Goal: Task Accomplishment & Management: Complete application form

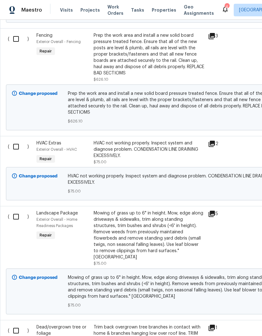
scroll to position [252, 0]
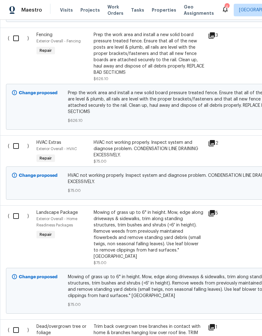
click at [13, 149] on input "checkbox" at bounding box center [18, 145] width 18 height 13
checkbox input "true"
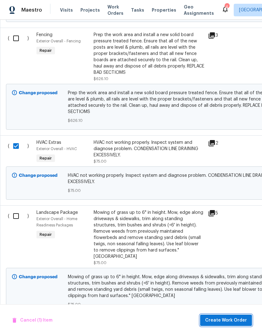
click at [233, 324] on button "Create Work Order" at bounding box center [226, 321] width 52 height 12
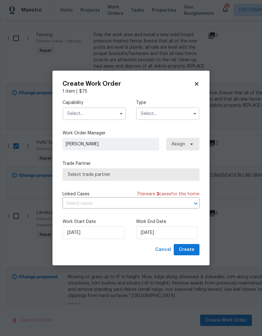
click at [98, 113] on input "text" at bounding box center [93, 113] width 63 height 13
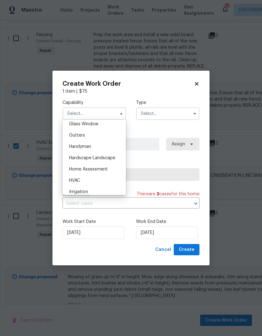
scroll to position [332, 0]
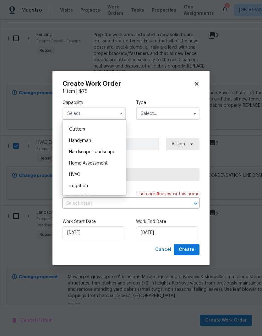
click at [99, 175] on div "HVAC" at bounding box center [94, 174] width 60 height 11
type input "HVAC"
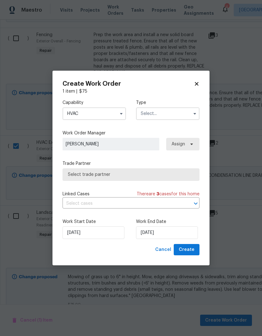
click at [178, 113] on input "text" at bounding box center [167, 113] width 63 height 13
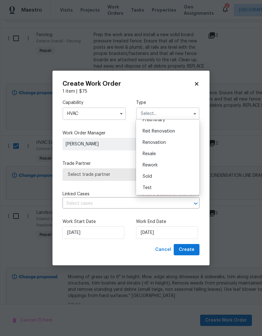
scroll to position [143, 0]
click at [168, 138] on div "Renovation" at bounding box center [168, 142] width 60 height 11
type input "Renovation"
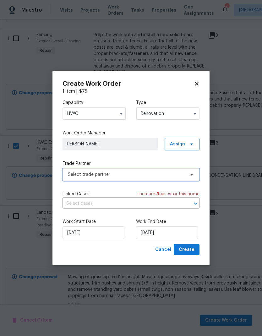
click at [158, 180] on span "Select trade partner" at bounding box center [130, 174] width 137 height 13
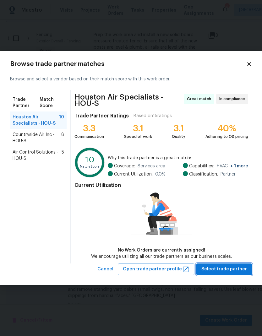
click at [229, 268] on span "Select trade partner" at bounding box center [224, 269] width 46 height 8
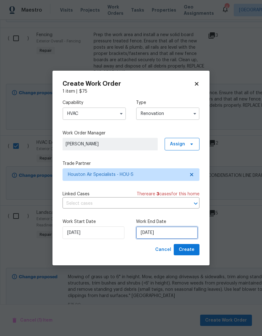
click at [173, 234] on input "[DATE]" at bounding box center [167, 232] width 62 height 13
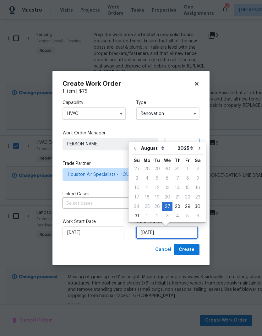
scroll to position [5, 0]
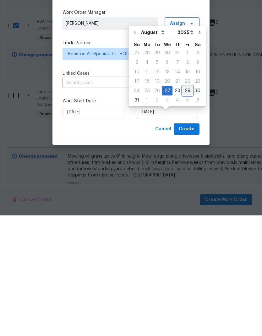
click at [186, 207] on div "29" at bounding box center [187, 211] width 10 height 9
type input "[DATE]"
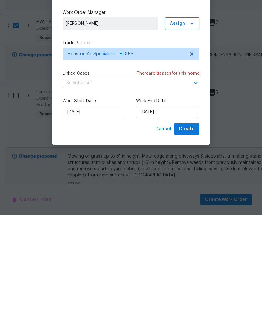
scroll to position [25, 0]
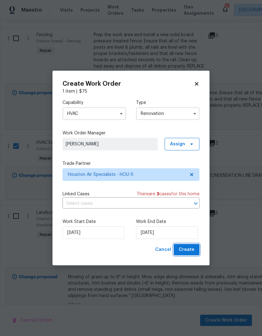
click at [192, 251] on span "Create" at bounding box center [187, 250] width 16 height 8
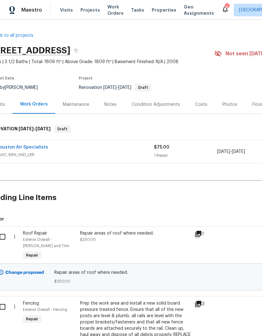
scroll to position [0, 13]
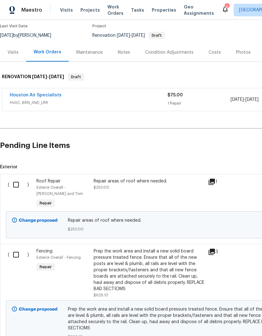
scroll to position [52, 0]
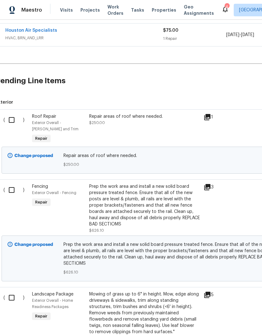
click at [13, 117] on input "checkbox" at bounding box center [14, 119] width 18 height 13
checkbox input "true"
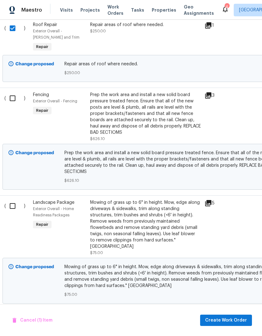
scroll to position [213, 3]
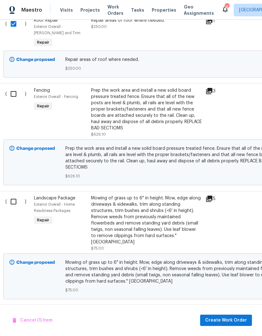
click at [13, 93] on input "checkbox" at bounding box center [16, 93] width 18 height 13
checkbox input "true"
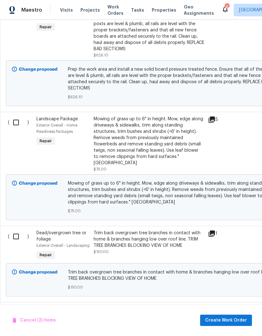
scroll to position [292, 0]
click at [14, 124] on input "checkbox" at bounding box center [18, 122] width 18 height 13
checkbox input "true"
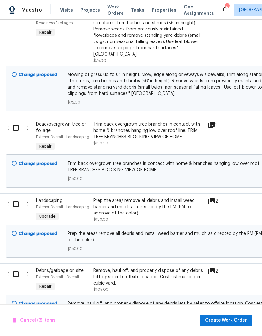
scroll to position [401, 0]
click at [14, 124] on input "checkbox" at bounding box center [18, 127] width 18 height 13
checkbox input "true"
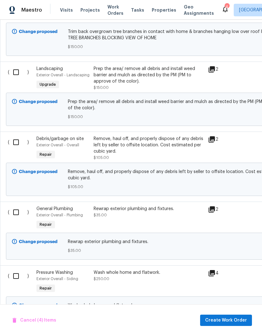
scroll to position [533, 0]
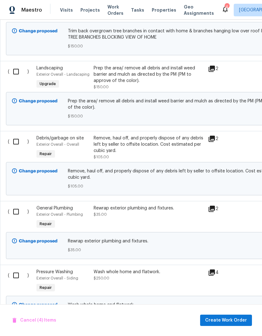
click at [14, 68] on input "checkbox" at bounding box center [18, 71] width 18 height 13
checkbox input "true"
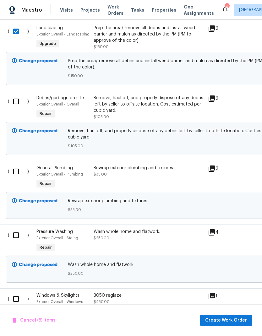
scroll to position [573, 0]
click at [15, 97] on input "checkbox" at bounding box center [18, 101] width 18 height 13
checkbox input "true"
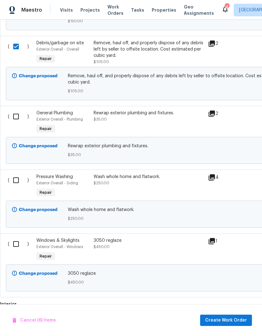
scroll to position [633, 0]
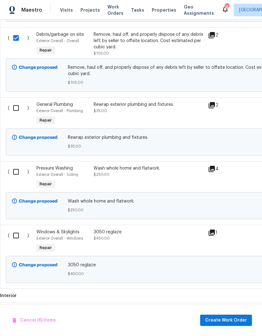
click at [12, 101] on input "checkbox" at bounding box center [18, 107] width 18 height 13
checkbox input "true"
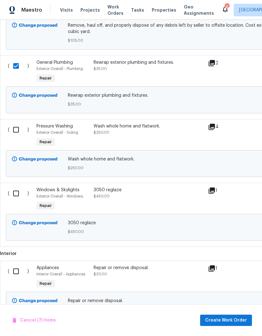
scroll to position [679, 0]
click at [16, 123] on input "checkbox" at bounding box center [18, 129] width 18 height 13
checkbox input "true"
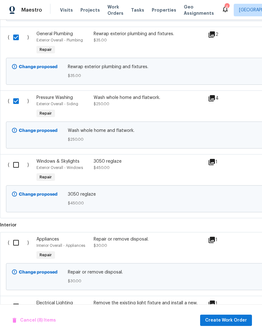
scroll to position [708, 0]
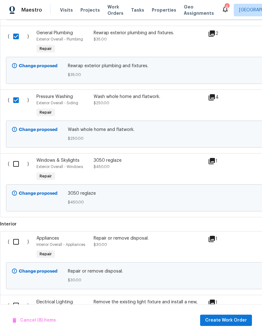
click at [17, 159] on input "checkbox" at bounding box center [18, 163] width 18 height 13
checkbox input "true"
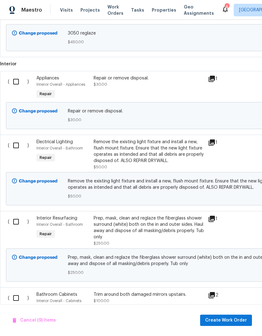
scroll to position [868, 0]
click at [14, 78] on input "checkbox" at bounding box center [18, 81] width 18 height 13
checkbox input "true"
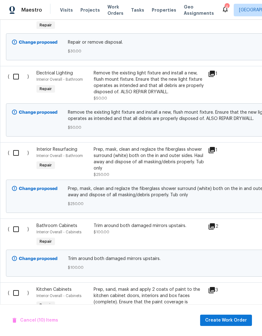
scroll to position [939, 0]
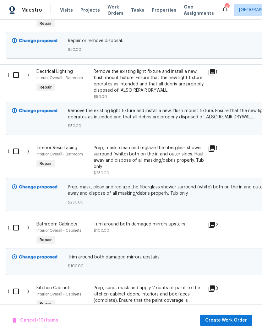
click at [17, 71] on input "checkbox" at bounding box center [18, 74] width 18 height 13
checkbox input "true"
click at [16, 152] on input "checkbox" at bounding box center [18, 151] width 18 height 13
checkbox input "true"
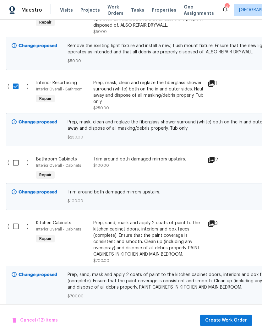
scroll to position [1020, 0]
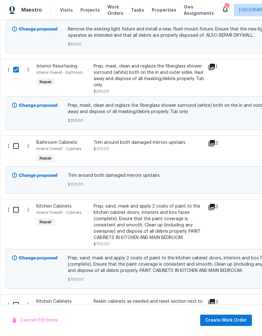
click at [14, 144] on input "checkbox" at bounding box center [18, 145] width 18 height 13
checkbox input "true"
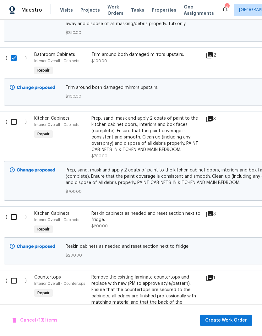
click at [13, 119] on input "checkbox" at bounding box center [16, 121] width 18 height 13
checkbox input "true"
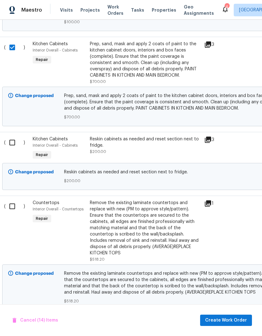
scroll to position [1183, 4]
click at [15, 141] on input "checkbox" at bounding box center [14, 142] width 18 height 13
checkbox input "true"
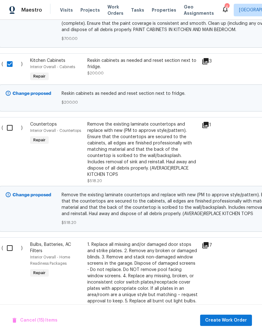
scroll to position [1266, 6]
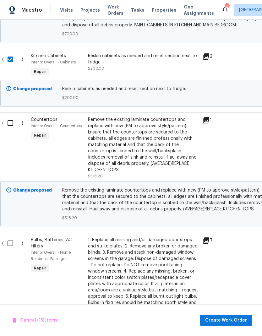
click at [10, 123] on input "checkbox" at bounding box center [13, 122] width 18 height 13
checkbox input "true"
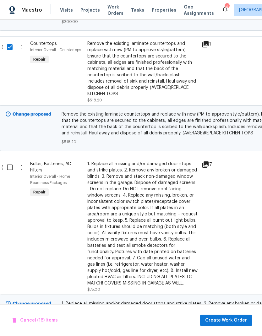
scroll to position [1371, 3]
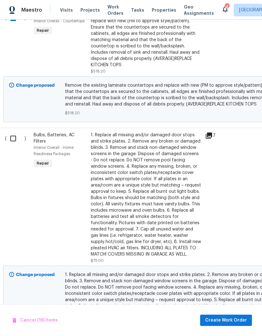
click at [12, 136] on input "checkbox" at bounding box center [16, 138] width 18 height 13
checkbox input "true"
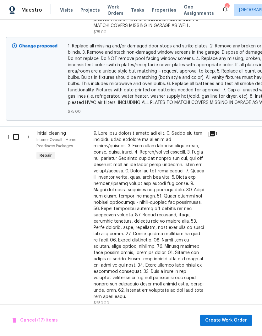
scroll to position [1599, 0]
click at [17, 136] on input "checkbox" at bounding box center [18, 136] width 18 height 13
checkbox input "true"
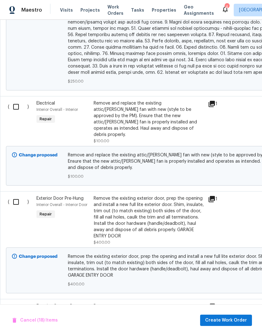
scroll to position [1919, 0]
click at [13, 100] on input "checkbox" at bounding box center [18, 106] width 18 height 13
checkbox input "true"
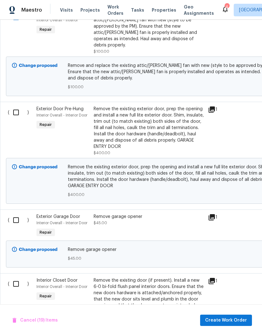
scroll to position [2009, 0]
click at [16, 106] on input "checkbox" at bounding box center [18, 112] width 18 height 13
checkbox input "true"
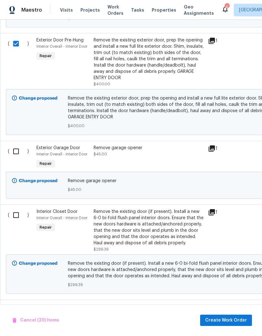
scroll to position [2077, 1]
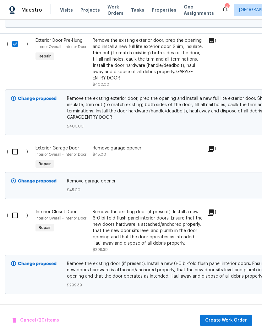
click at [12, 145] on input "checkbox" at bounding box center [17, 151] width 18 height 13
checkbox input "true"
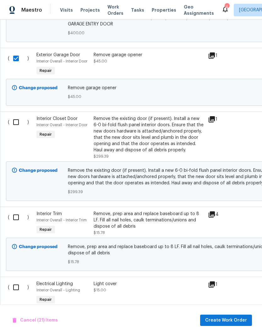
scroll to position [0, 0]
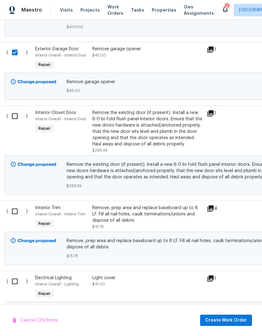
click at [11, 110] on input "checkbox" at bounding box center [17, 116] width 18 height 13
checkbox input "true"
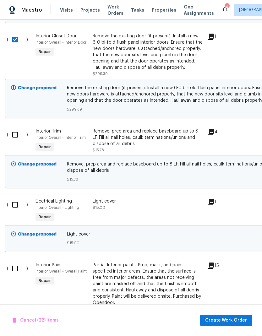
click at [15, 128] on input "checkbox" at bounding box center [17, 134] width 18 height 13
checkbox input "true"
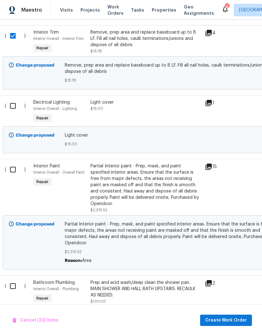
click at [12, 99] on input "checkbox" at bounding box center [15, 105] width 18 height 13
checkbox input "true"
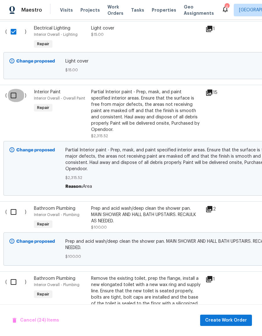
click at [11, 89] on input "checkbox" at bounding box center [16, 95] width 18 height 13
checkbox input "true"
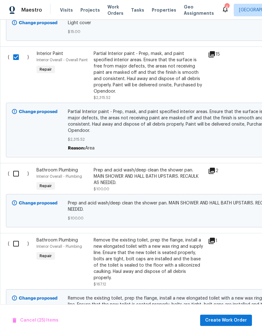
click at [16, 167] on input "checkbox" at bounding box center [18, 173] width 18 height 13
checkbox input "true"
click at [14, 237] on input "checkbox" at bounding box center [18, 243] width 18 height 13
checkbox input "true"
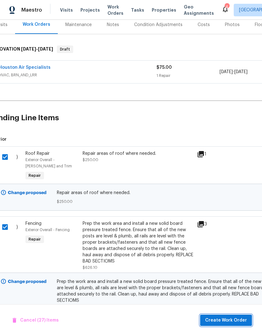
click at [239, 316] on button "Create Work Order" at bounding box center [226, 321] width 52 height 12
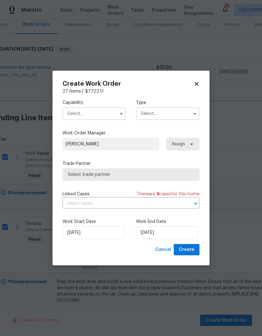
click at [72, 111] on input "text" at bounding box center [93, 113] width 63 height 13
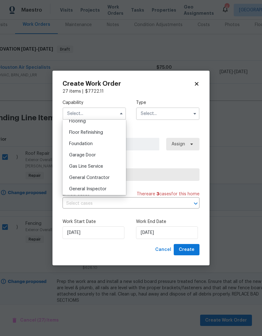
click at [106, 179] on span "General Contractor" at bounding box center [89, 178] width 41 height 4
type input "General Contractor"
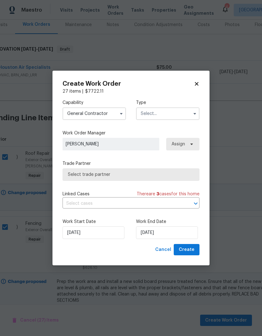
click at [179, 112] on input "text" at bounding box center [167, 113] width 63 height 13
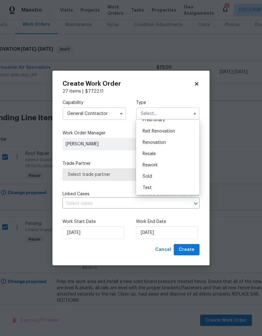
click at [170, 142] on div "Renovation" at bounding box center [168, 142] width 60 height 11
type input "Renovation"
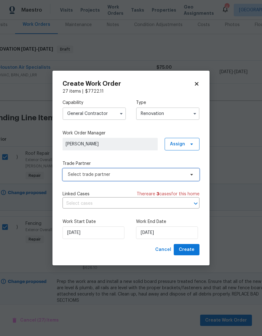
click at [156, 179] on span "Select trade partner" at bounding box center [130, 174] width 137 height 13
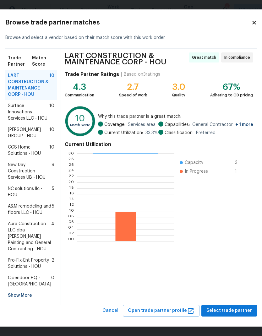
click at [20, 122] on span "Surface Innovations Services LLC - HOU" at bounding box center [28, 112] width 41 height 19
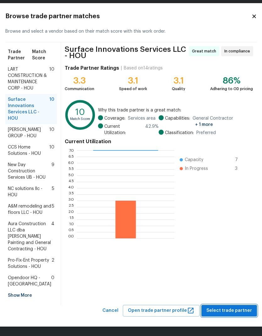
click at [235, 311] on span "Select trade partner" at bounding box center [229, 311] width 46 height 8
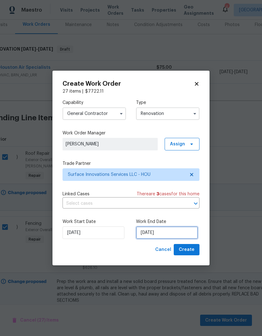
click at [180, 230] on input "[DATE]" at bounding box center [167, 232] width 62 height 13
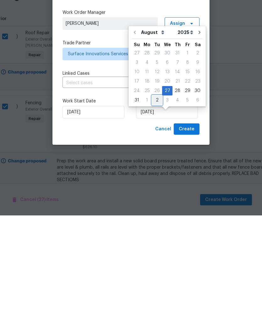
click at [157, 216] on div "2" at bounding box center [157, 220] width 10 height 9
type input "9/2/2025"
select select "8"
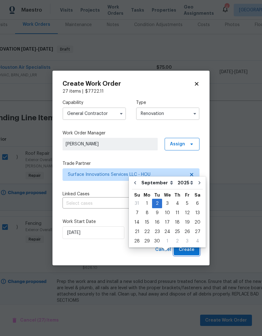
click at [196, 249] on button "Create" at bounding box center [187, 250] width 26 height 12
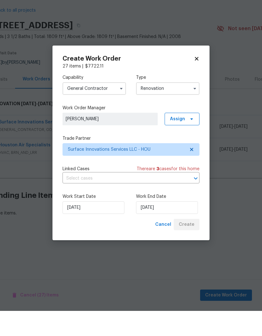
scroll to position [0, 11]
